Goal: Information Seeking & Learning: Learn about a topic

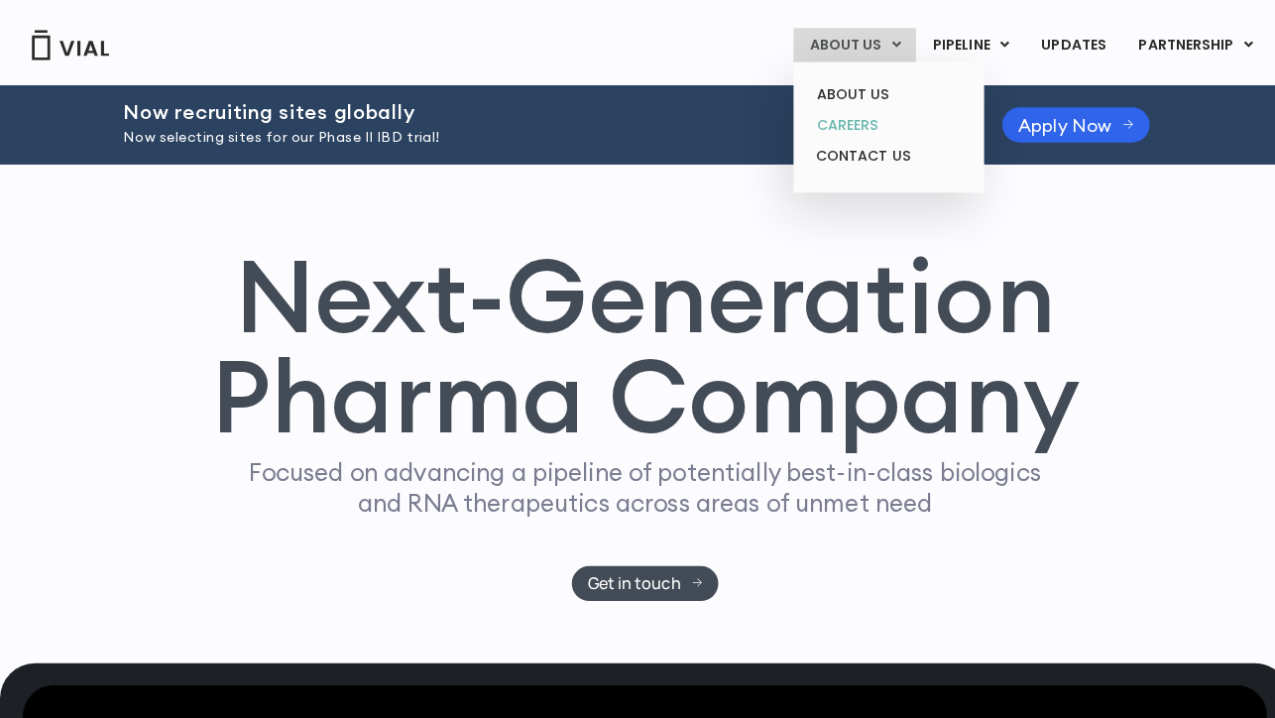
click at [843, 115] on link "CAREERS" at bounding box center [877, 123] width 173 height 31
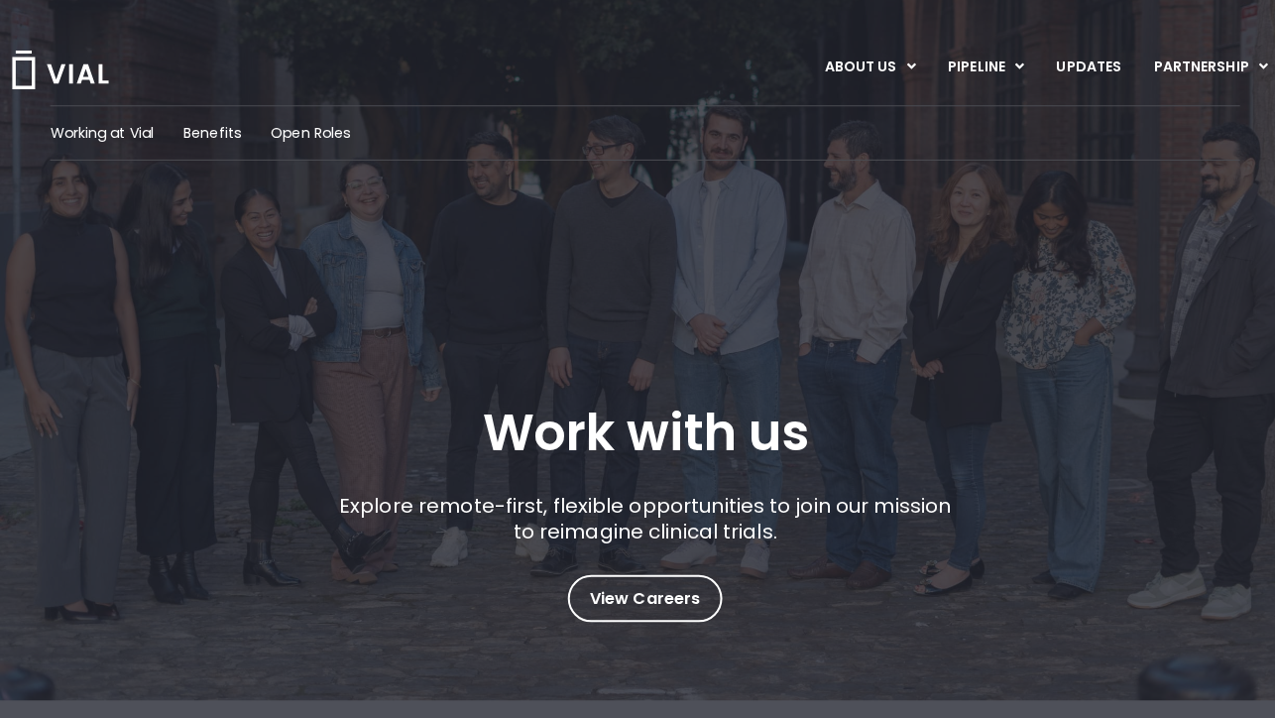
scroll to position [38, 0]
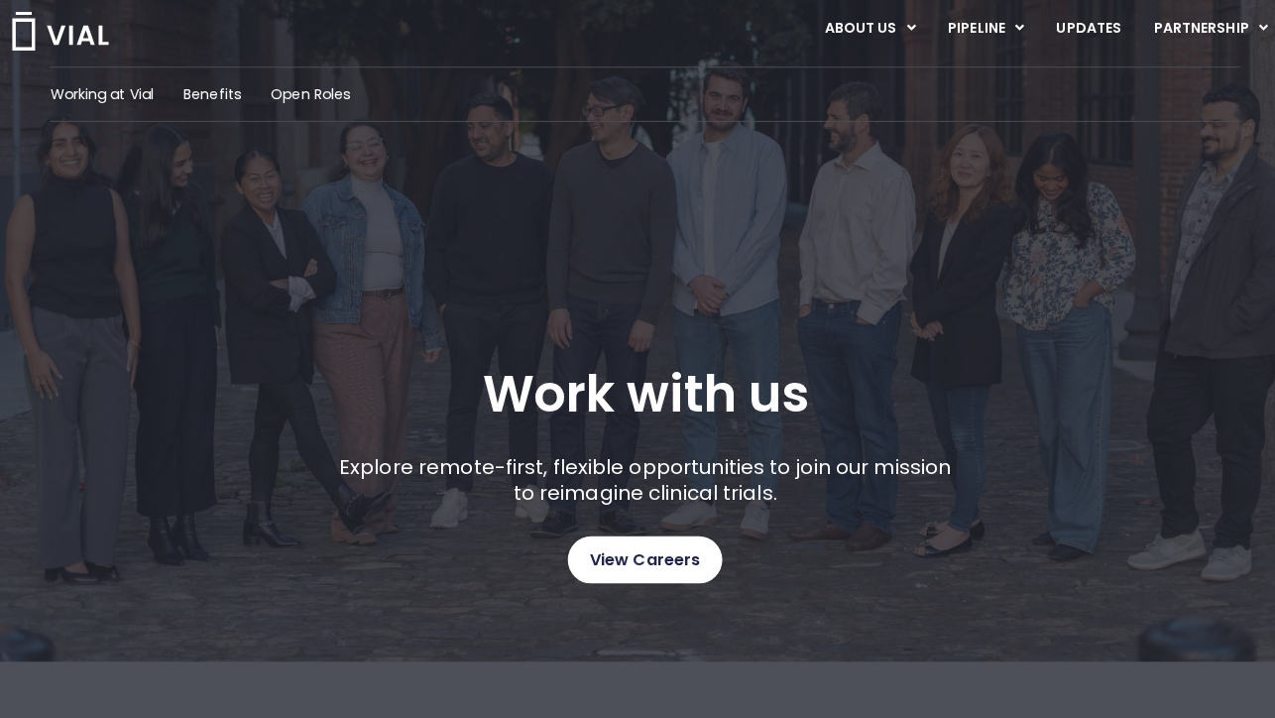
click at [672, 558] on span "View Careers" at bounding box center [637, 554] width 109 height 26
click at [227, 96] on span "Benefits" at bounding box center [209, 93] width 57 height 21
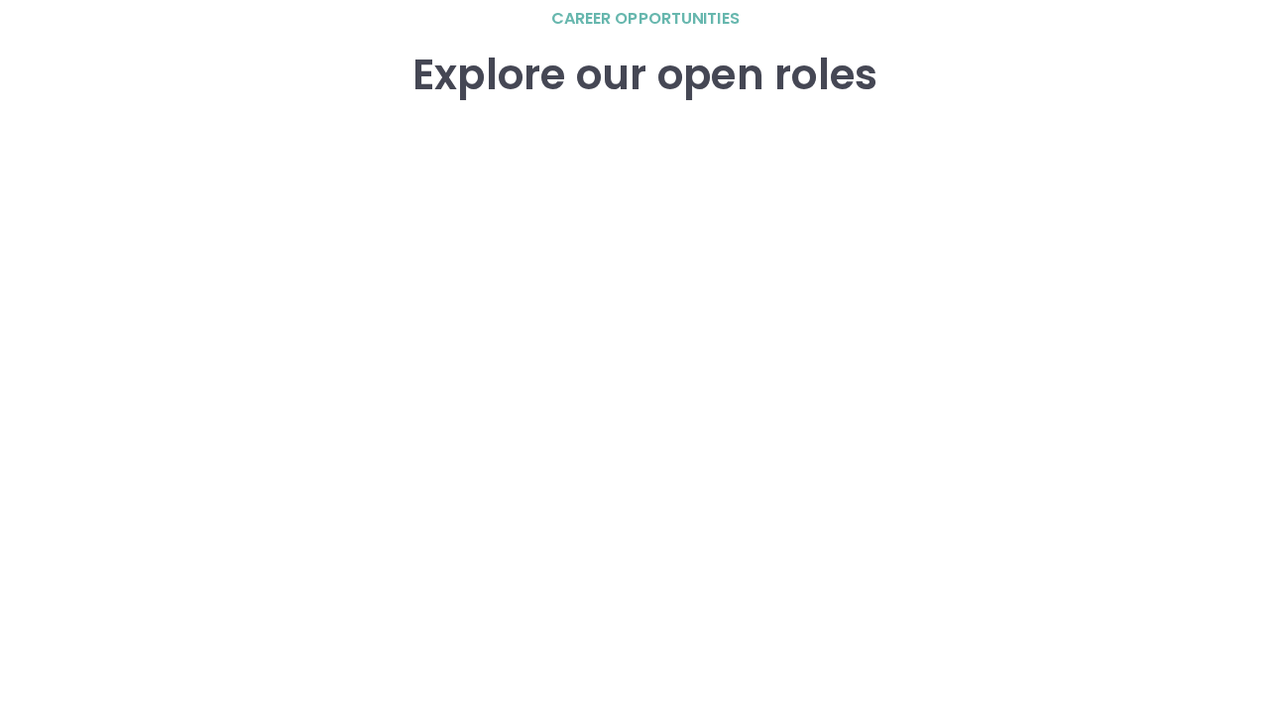
scroll to position [3068, 0]
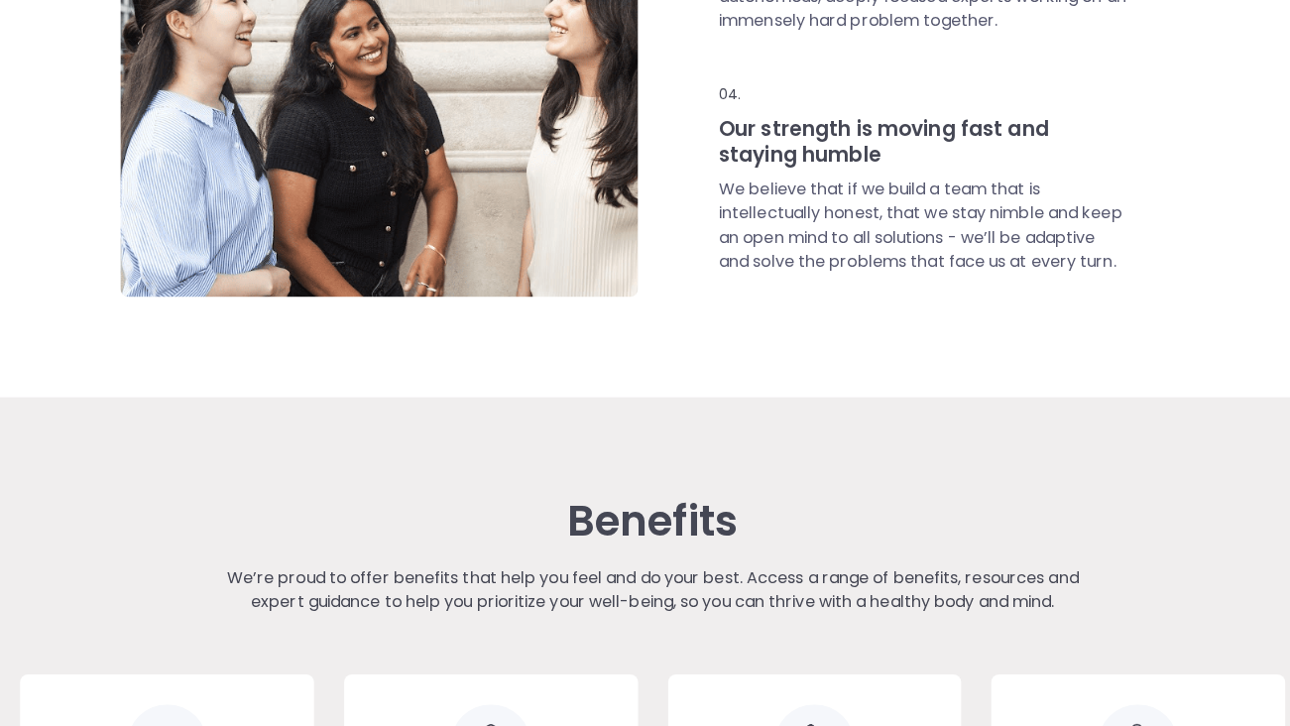
scroll to position [2011, 0]
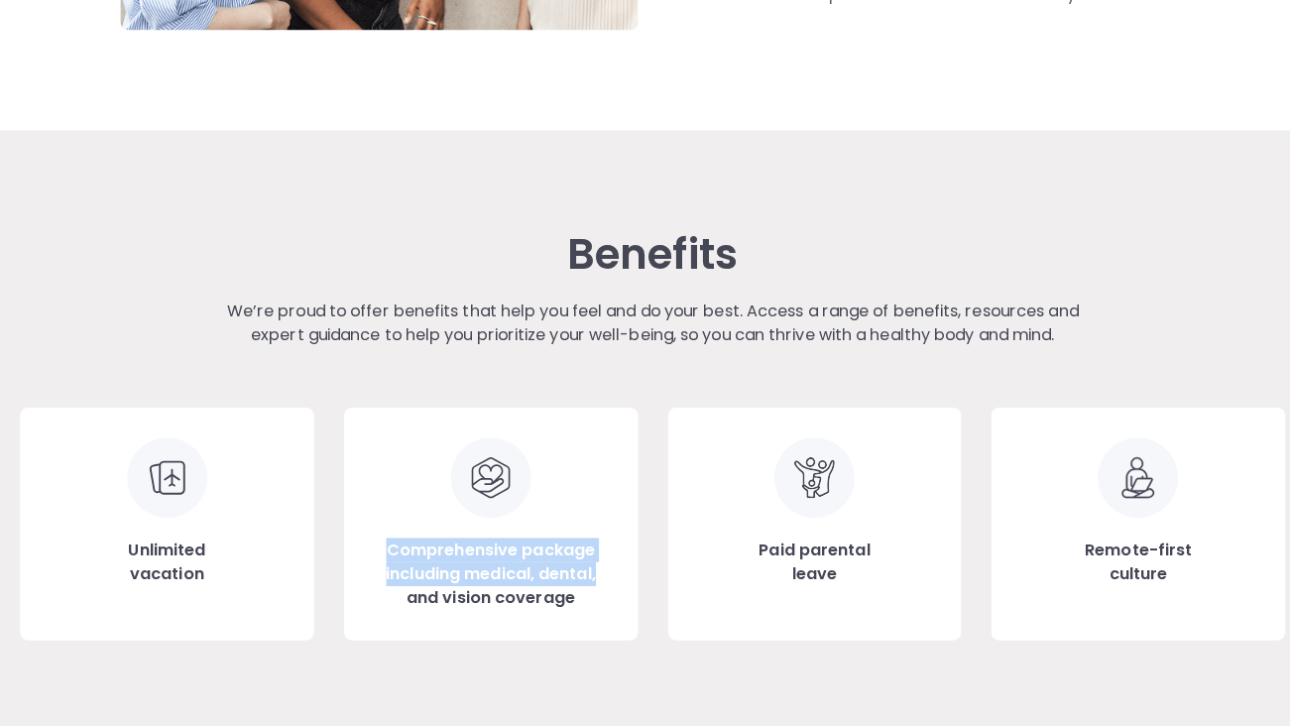
drag, startPoint x: 394, startPoint y: 529, endPoint x: 598, endPoint y: 557, distance: 206.1
click at [598, 557] on div "Comprehensive package including medical, dental, and vision coverage" at bounding box center [485, 517] width 290 height 230
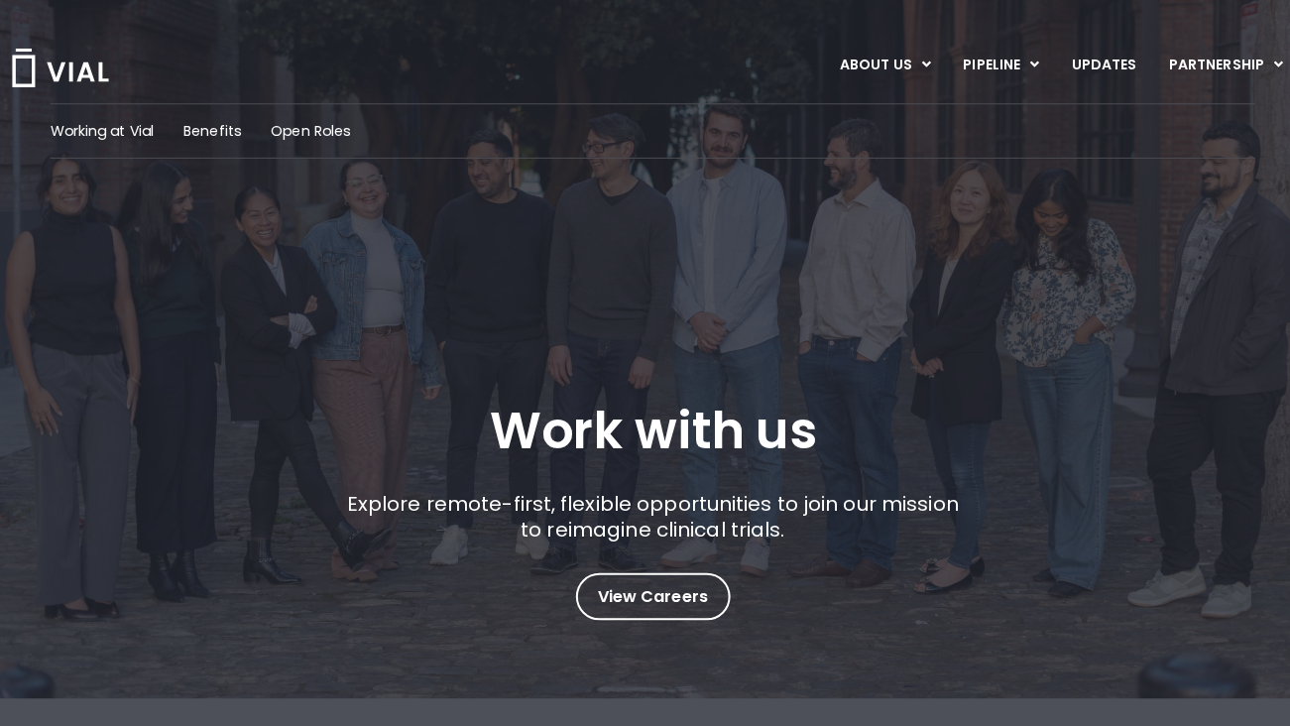
scroll to position [0, 0]
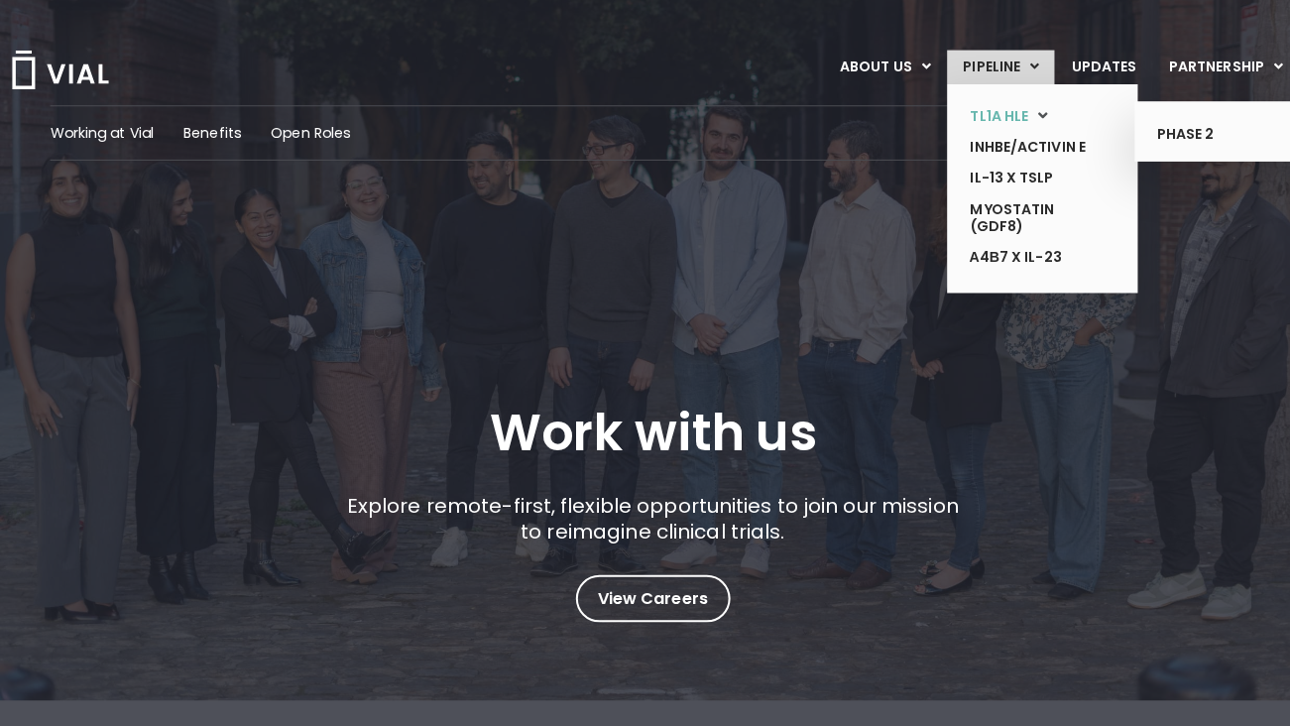
click at [1010, 112] on link "TL1A HLE" at bounding box center [1015, 115] width 145 height 31
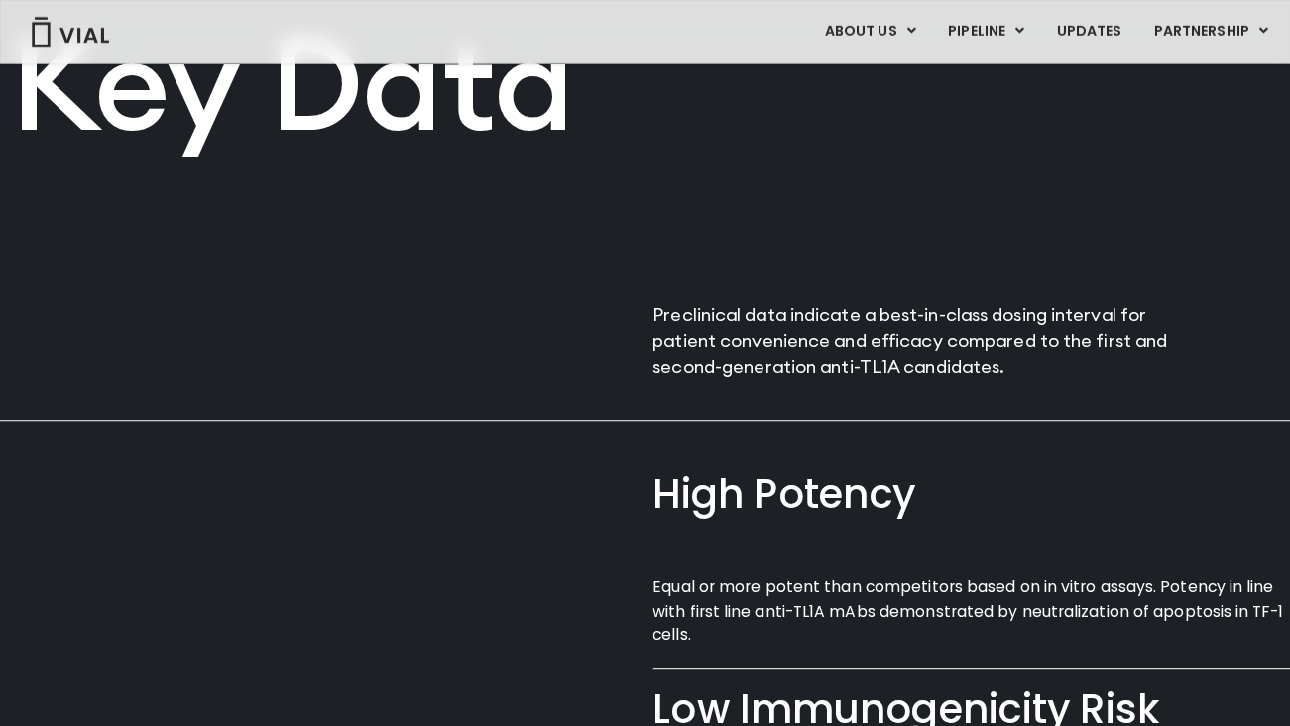
scroll to position [1688, 0]
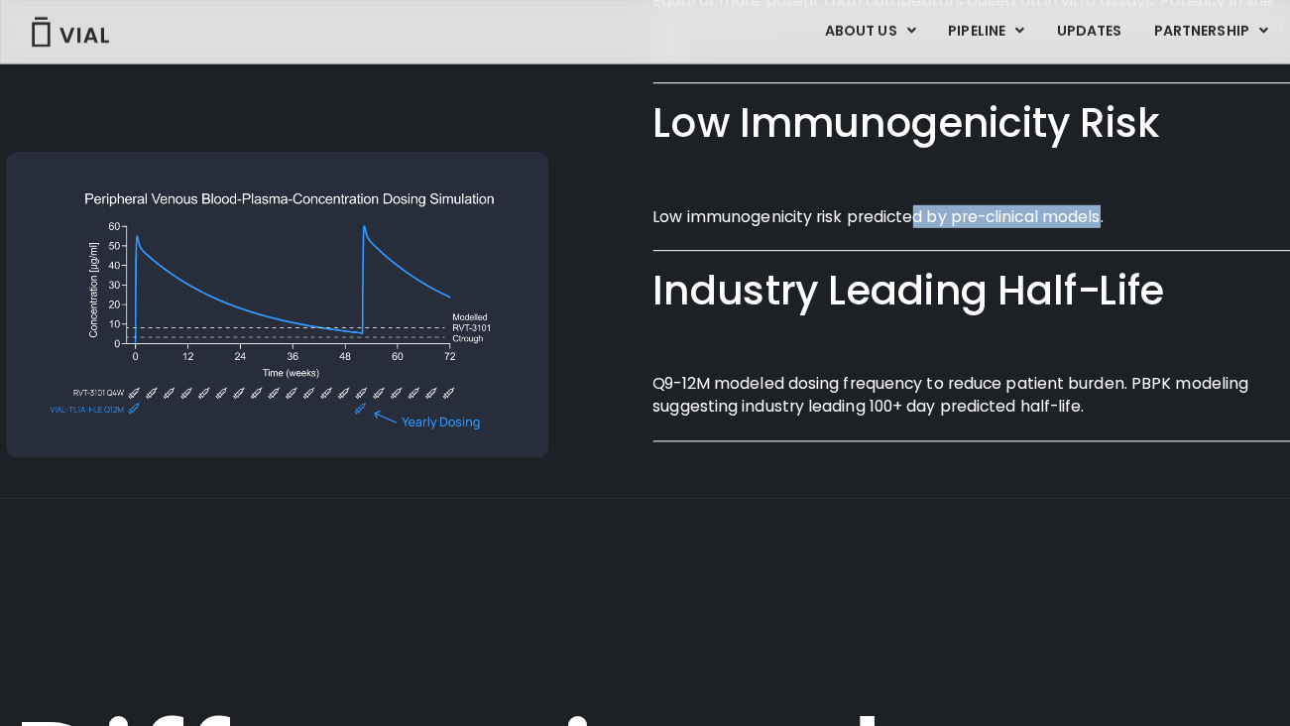
drag, startPoint x: 908, startPoint y: 198, endPoint x: 1100, endPoint y: 203, distance: 192.4
click at [1100, 203] on p "Low immunogenicity risk predicted by pre-clinical models.​" at bounding box center [964, 213] width 639 height 23
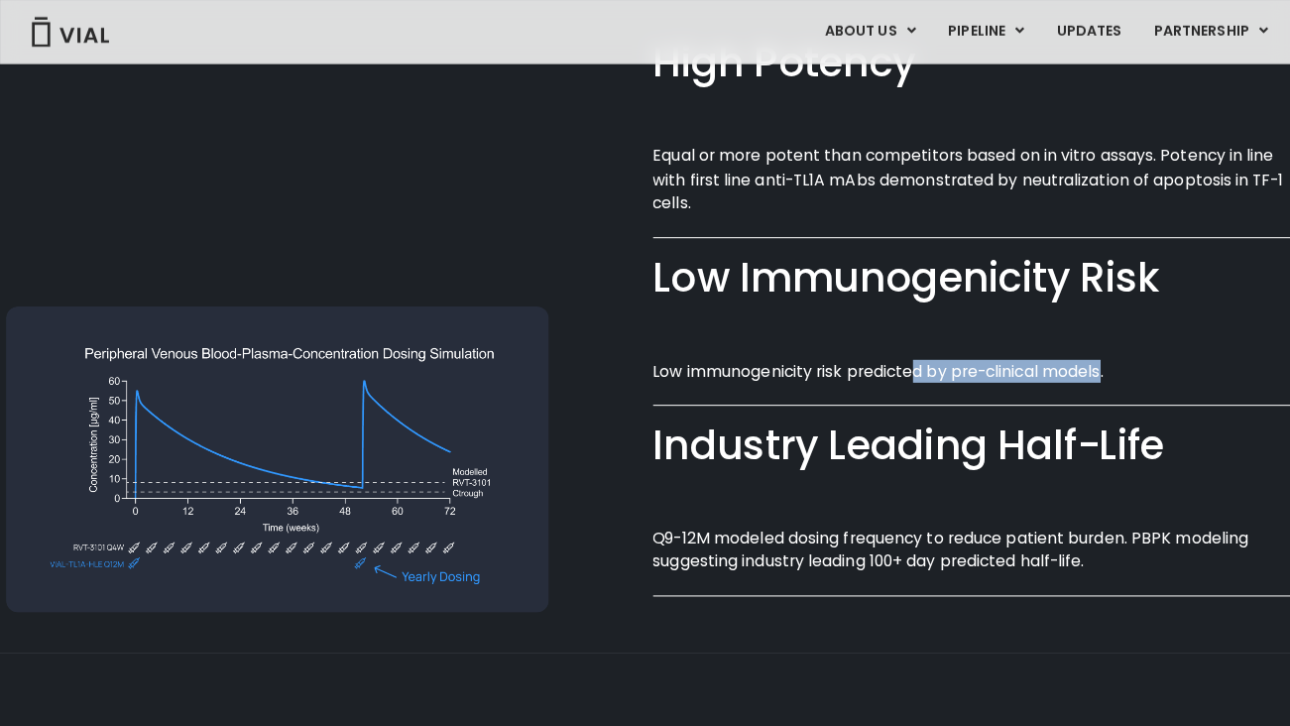
scroll to position [2097, 0]
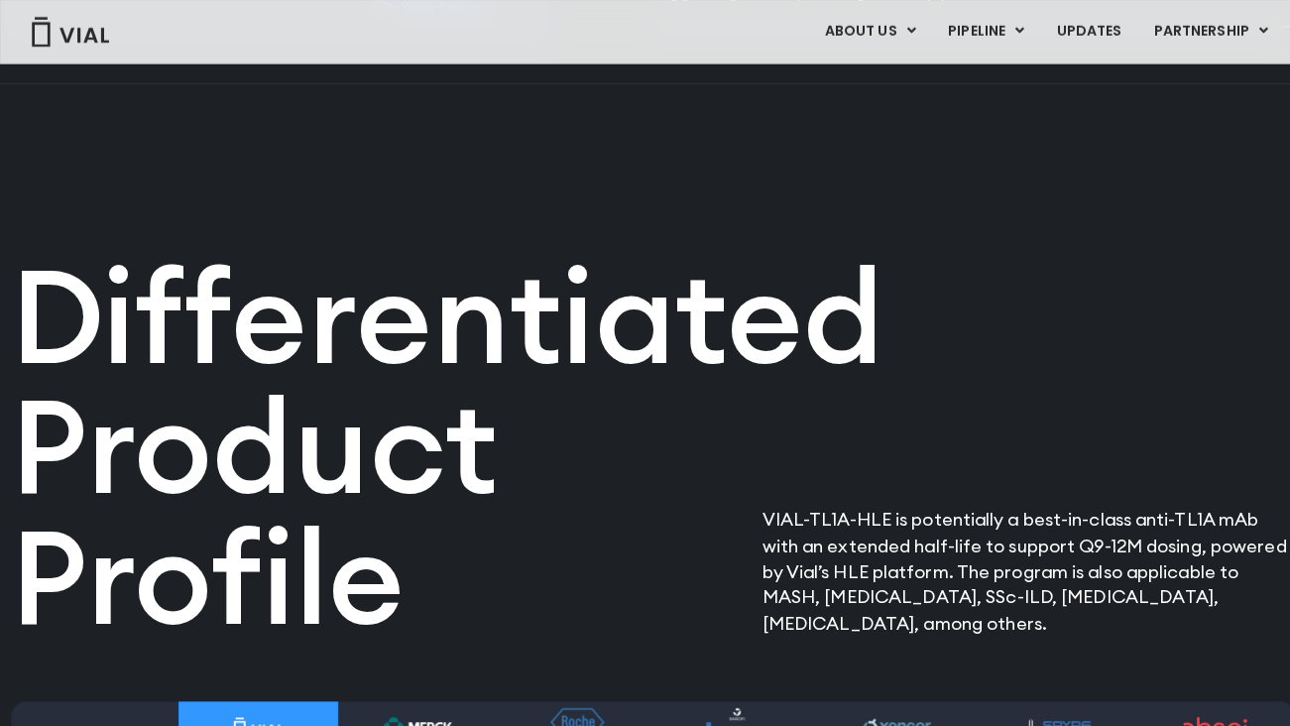
drag, startPoint x: 802, startPoint y: 558, endPoint x: 1249, endPoint y: 597, distance: 448.7
click at [1249, 597] on p "VIAL-TL1A-HLE is potentially a best-in-class anti-TL1A mAb with an extended hal…" at bounding box center [1016, 565] width 526 height 128
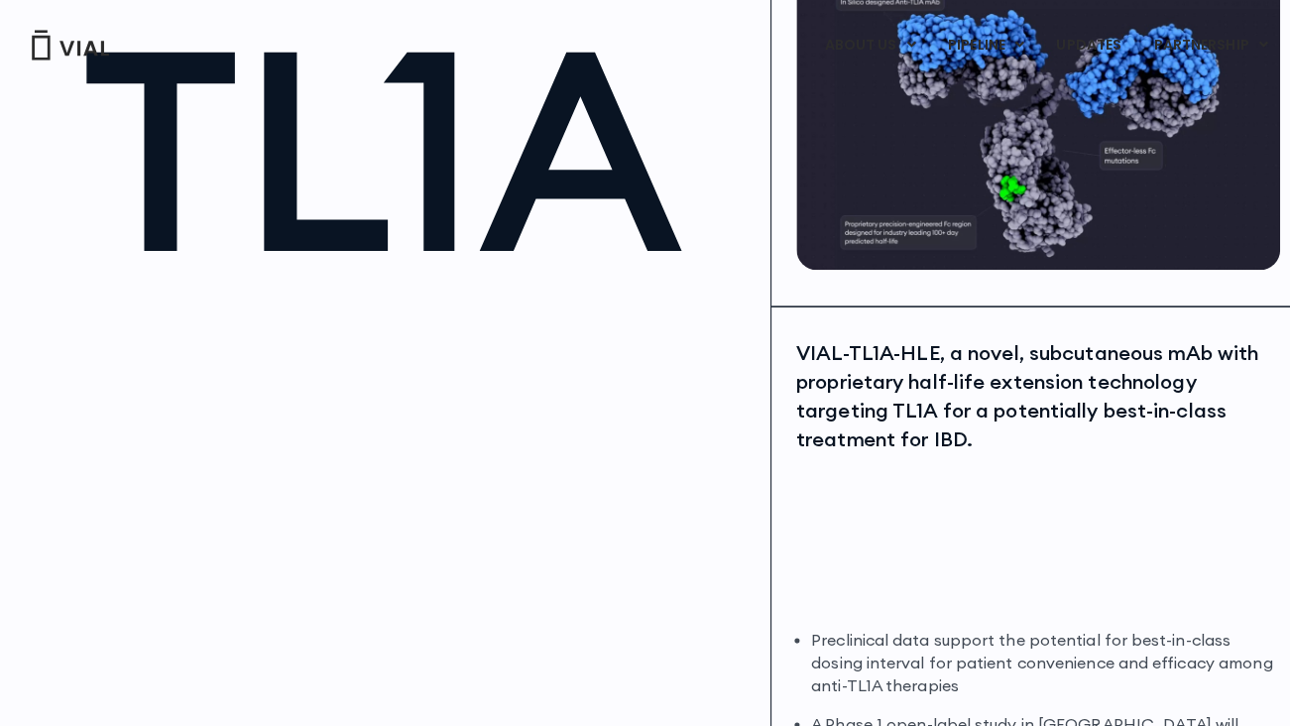
scroll to position [0, 0]
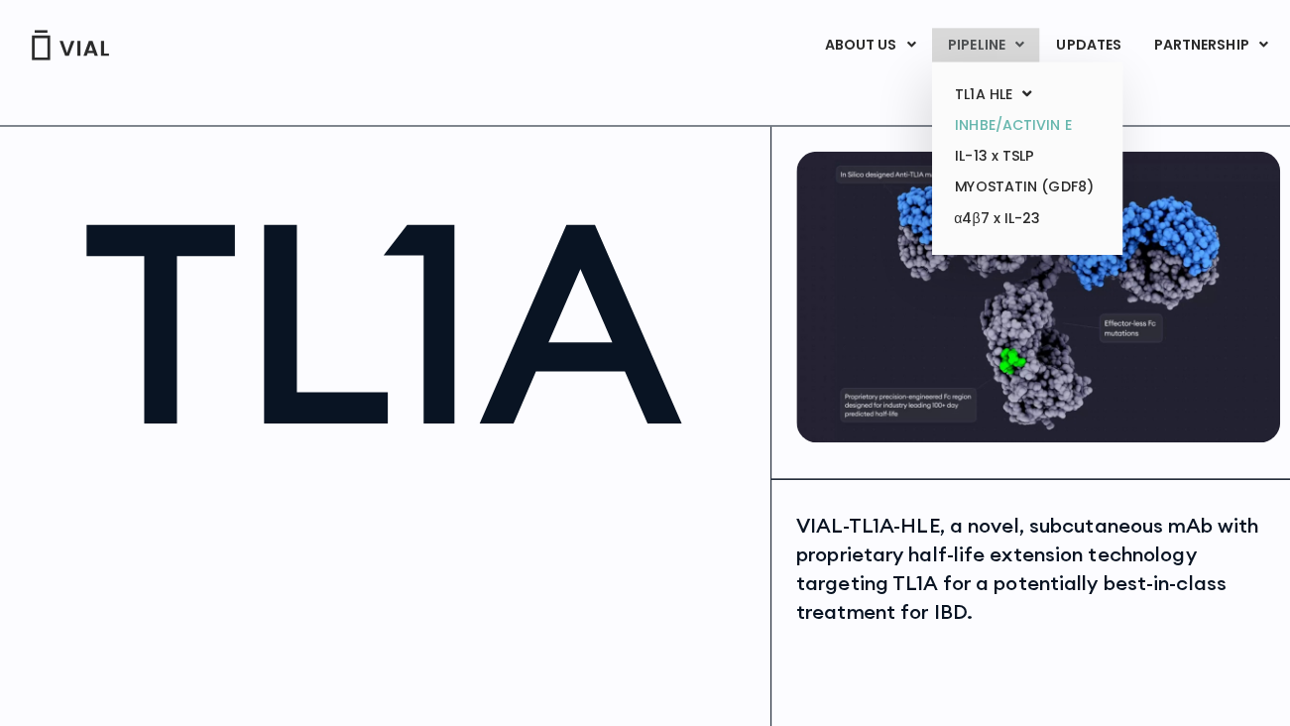
click at [977, 120] on link "INHBE/ACTIVIN E" at bounding box center [1014, 123] width 173 height 31
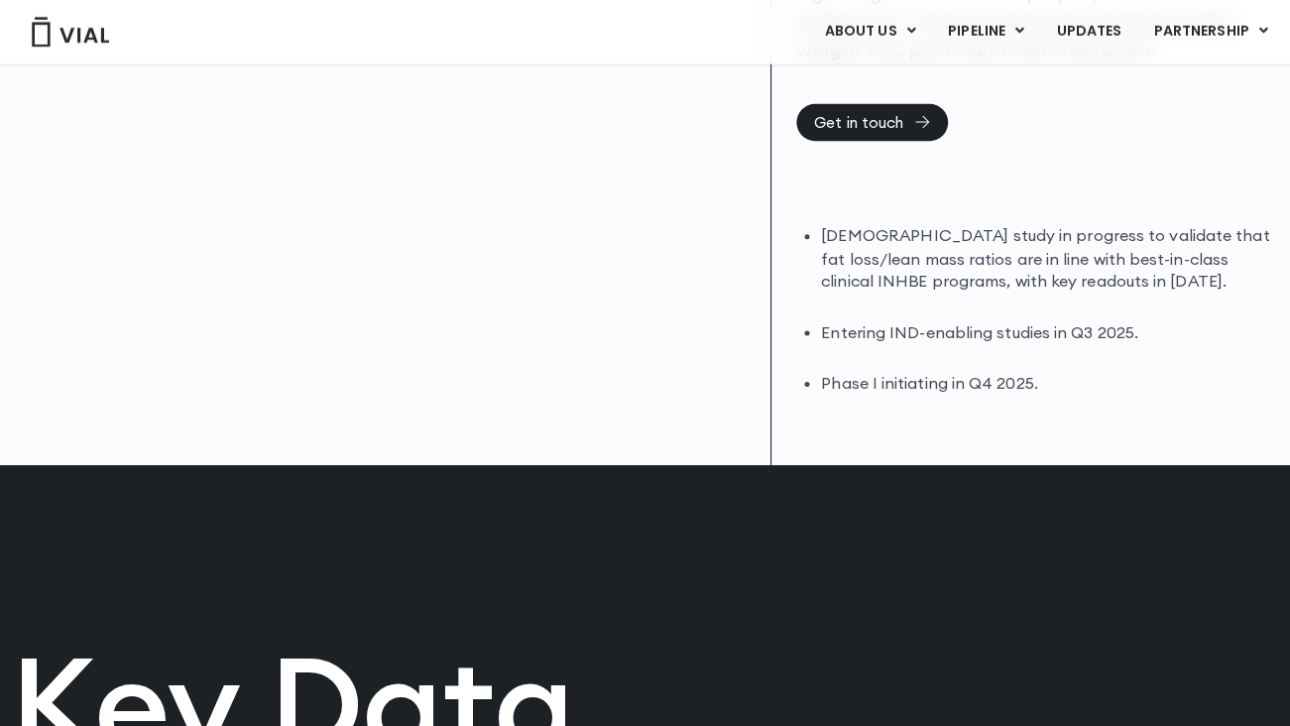
scroll to position [545, 0]
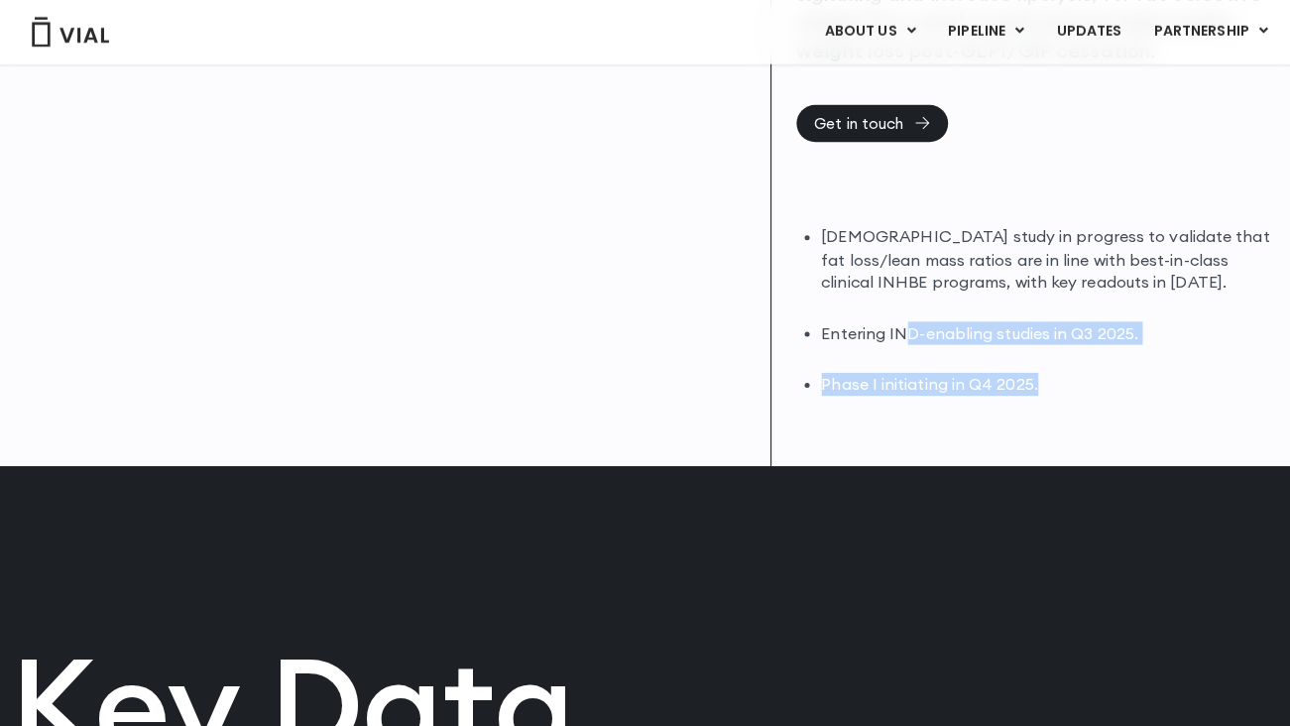
drag, startPoint x: 892, startPoint y: 319, endPoint x: 1157, endPoint y: 373, distance: 270.0
click at [1157, 373] on ul "DIO study in progress to validate that fat loss/lean mass ratios are in line wi…" at bounding box center [1038, 307] width 453 height 169
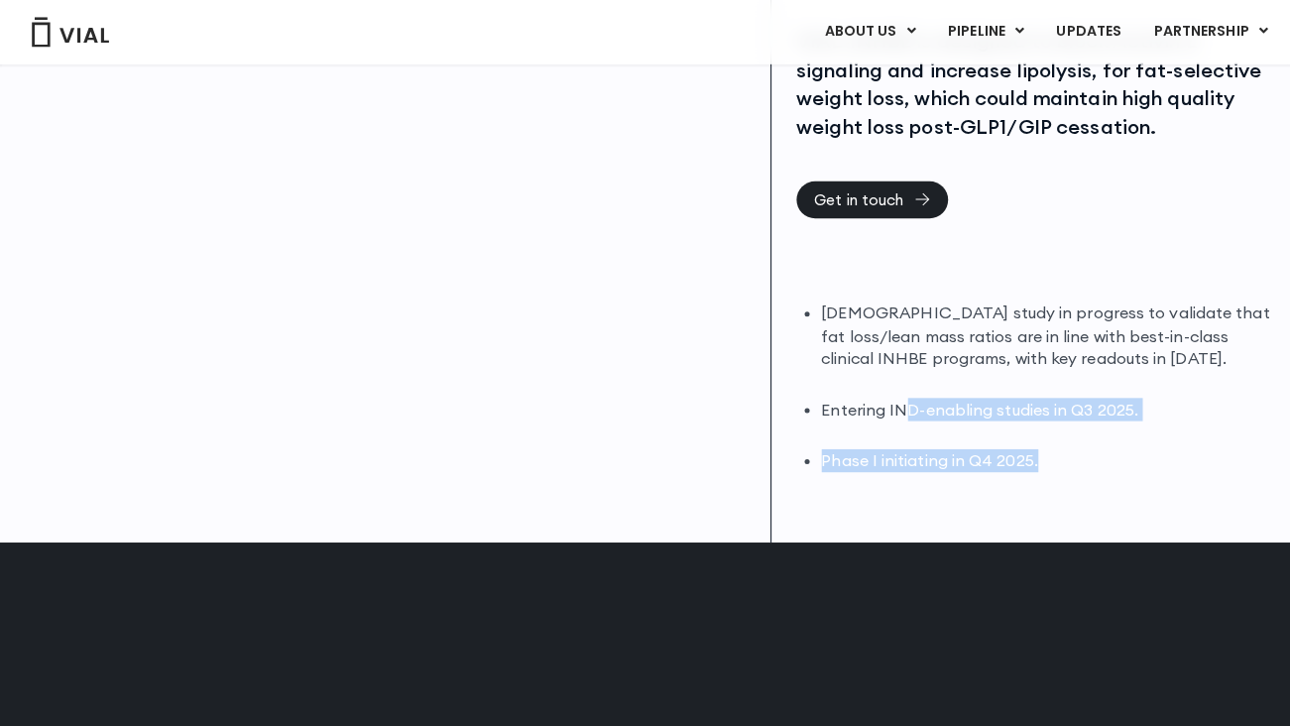
scroll to position [0, 0]
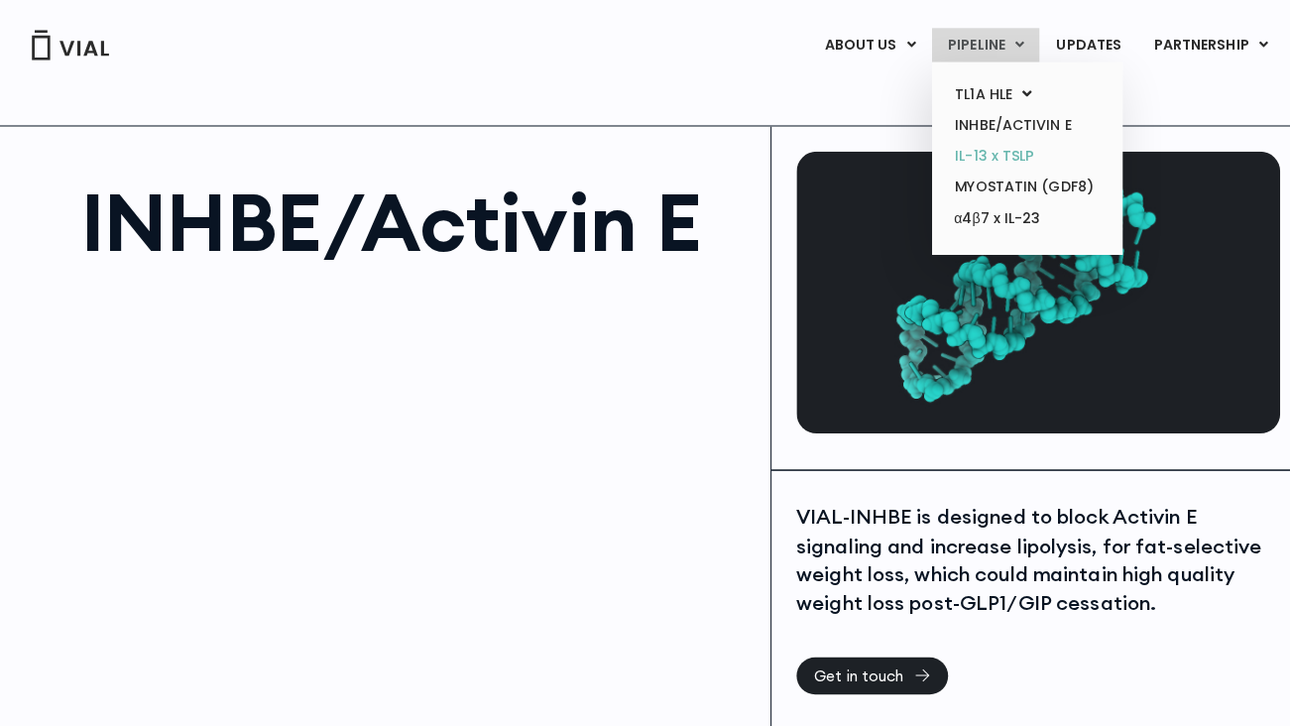
click at [999, 155] on link "IL-13 x TSLP" at bounding box center [1014, 154] width 173 height 31
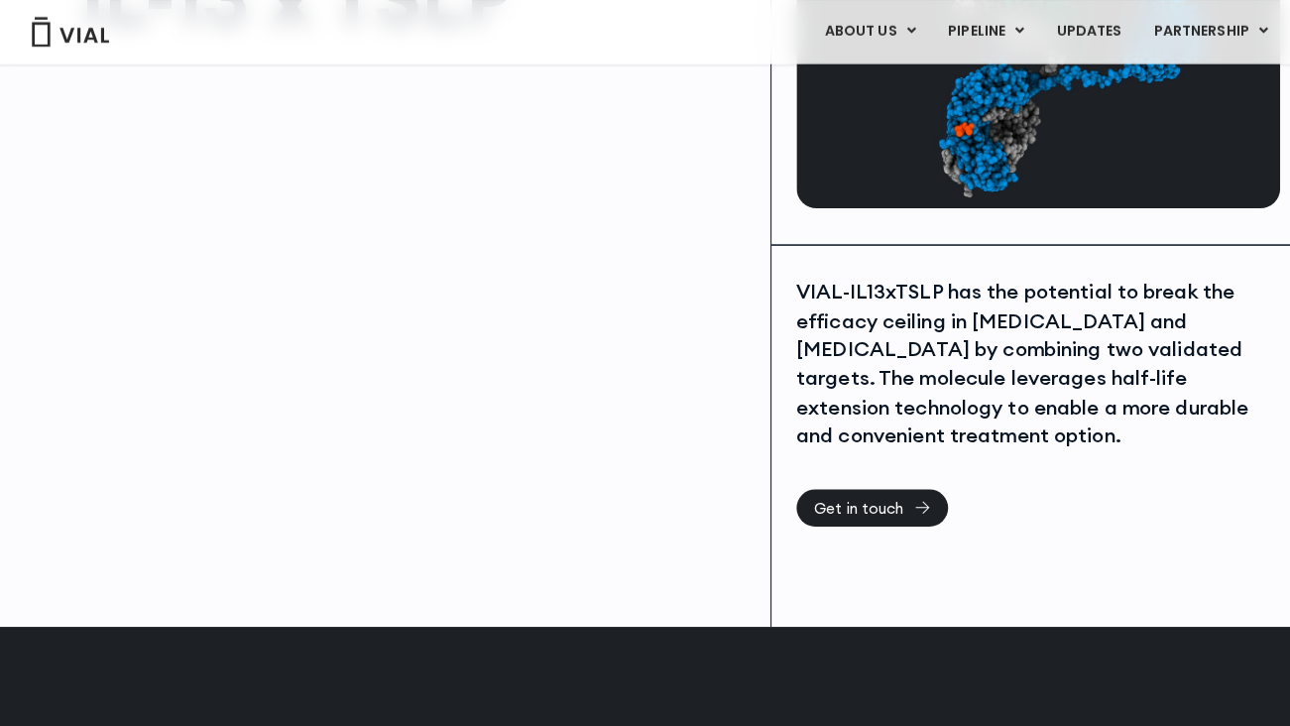
scroll to position [221, 0]
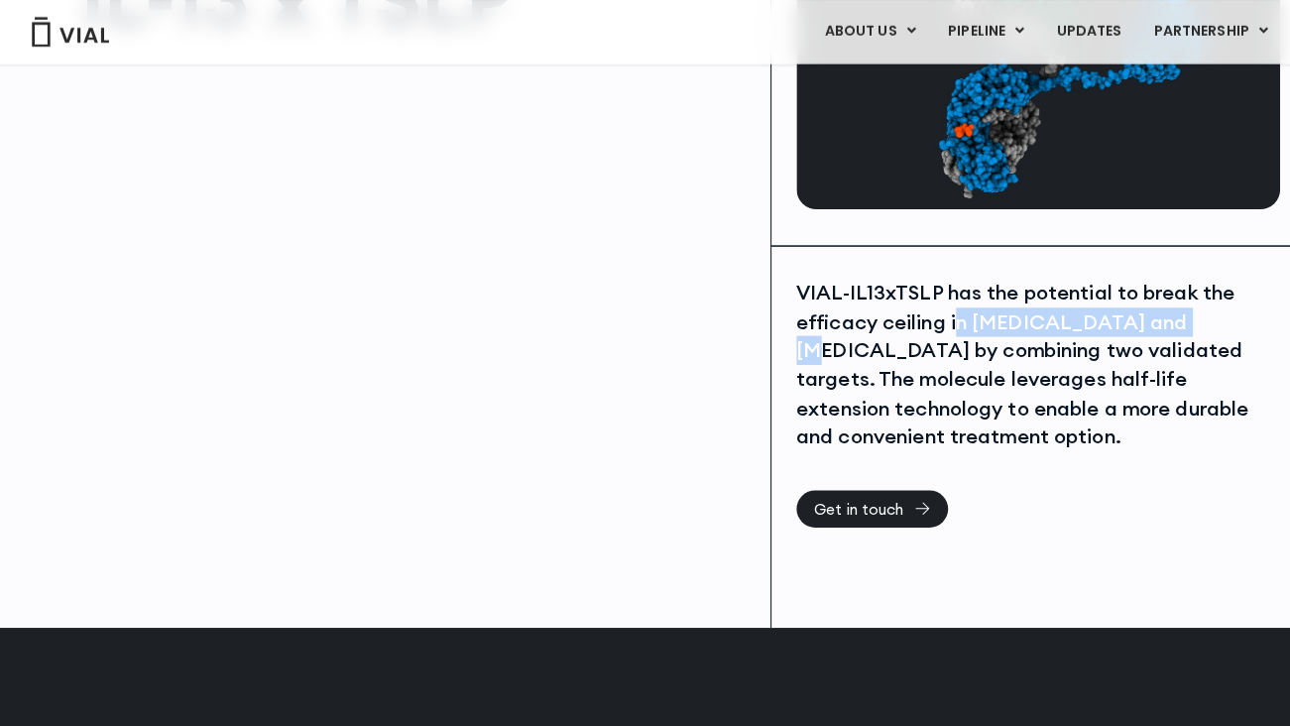
drag, startPoint x: 994, startPoint y: 314, endPoint x: 1178, endPoint y: 328, distance: 183.9
click at [1178, 328] on div "VIAL-IL13xTSLP has the potential to break the efficacy ceiling in [MEDICAL_DATA…" at bounding box center [1026, 361] width 478 height 170
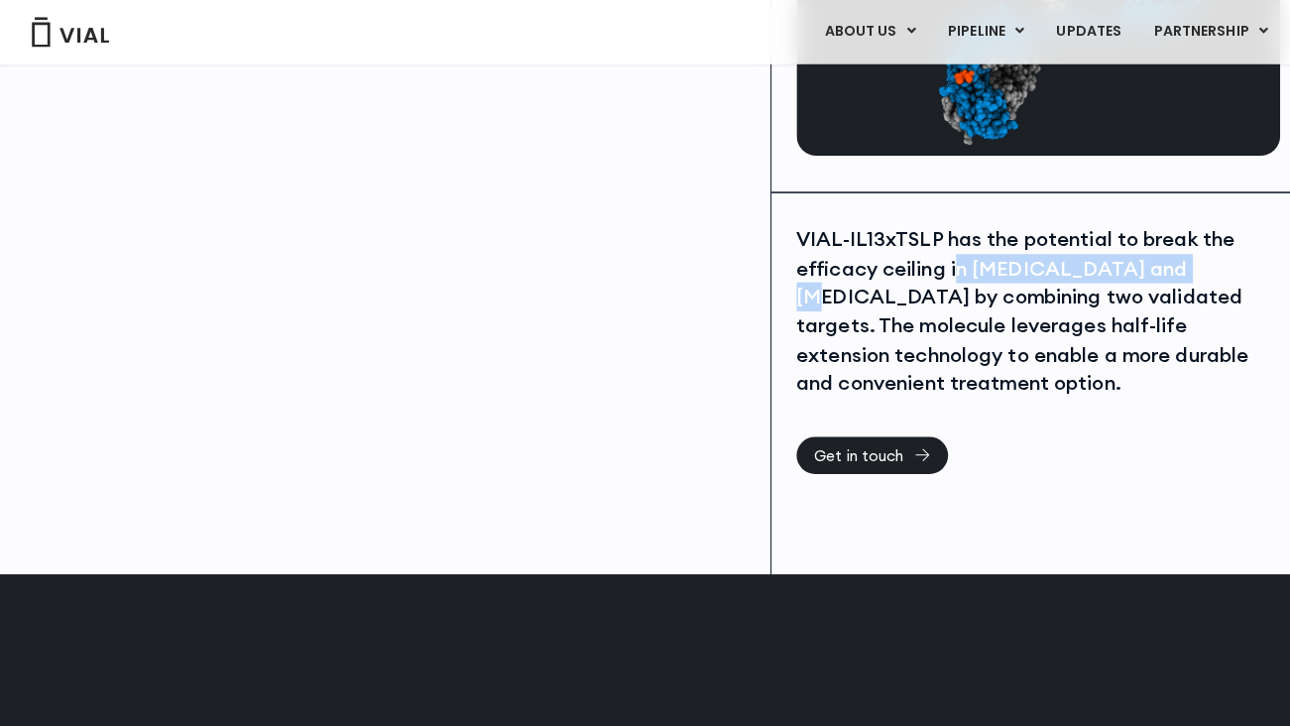
scroll to position [0, 0]
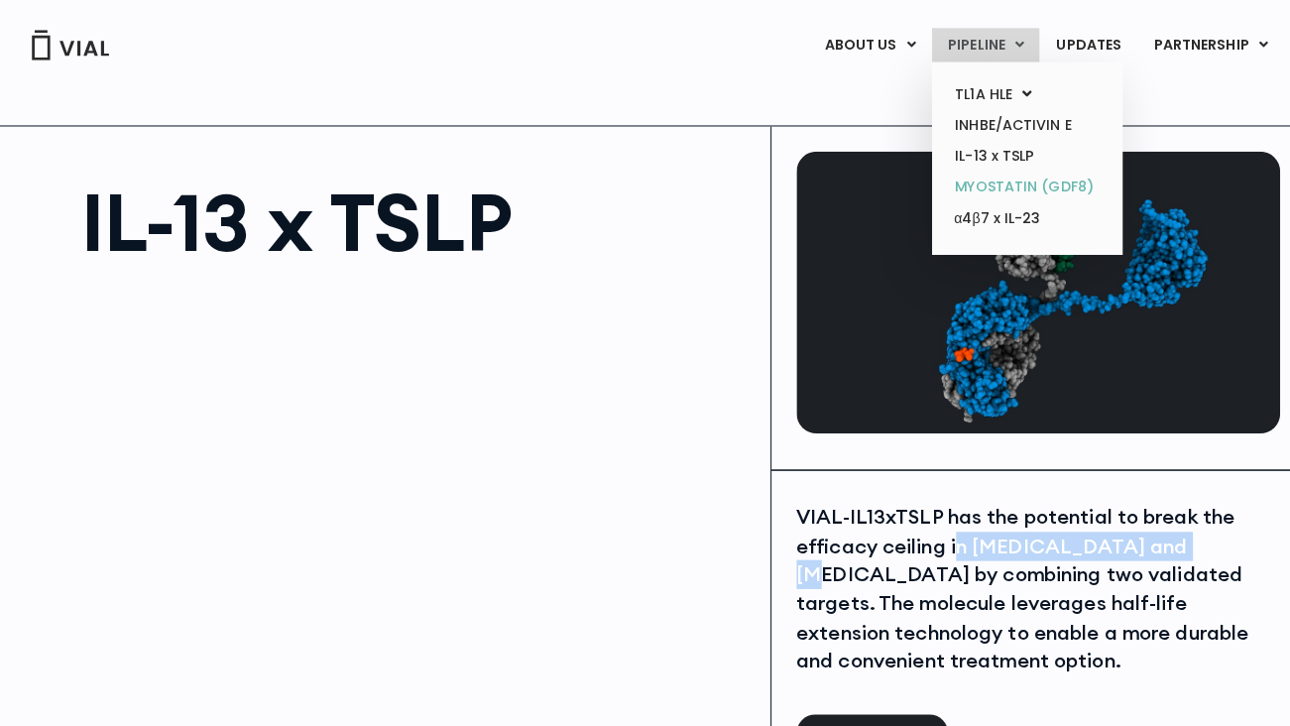
click at [1014, 182] on link "MYOSTATIN (GDF8)" at bounding box center [1014, 185] width 173 height 31
